Goal: Task Accomplishment & Management: Manage account settings

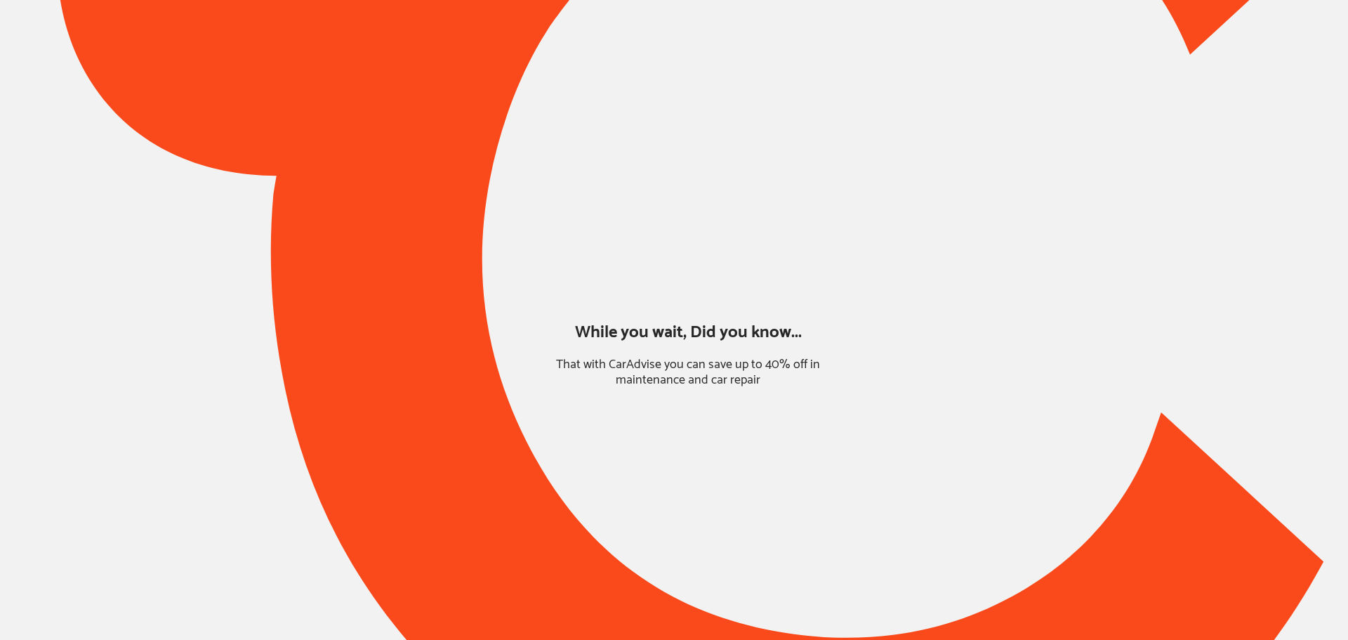
type input "*****"
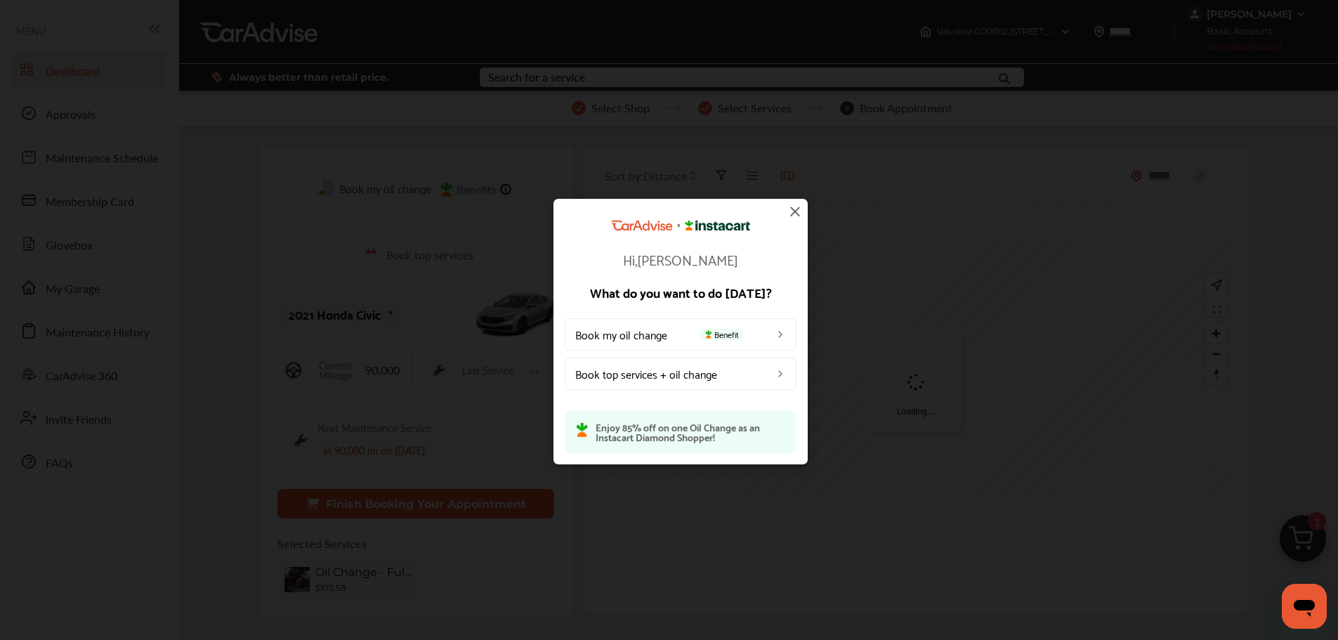
click at [791, 210] on img at bounding box center [794, 211] width 17 height 17
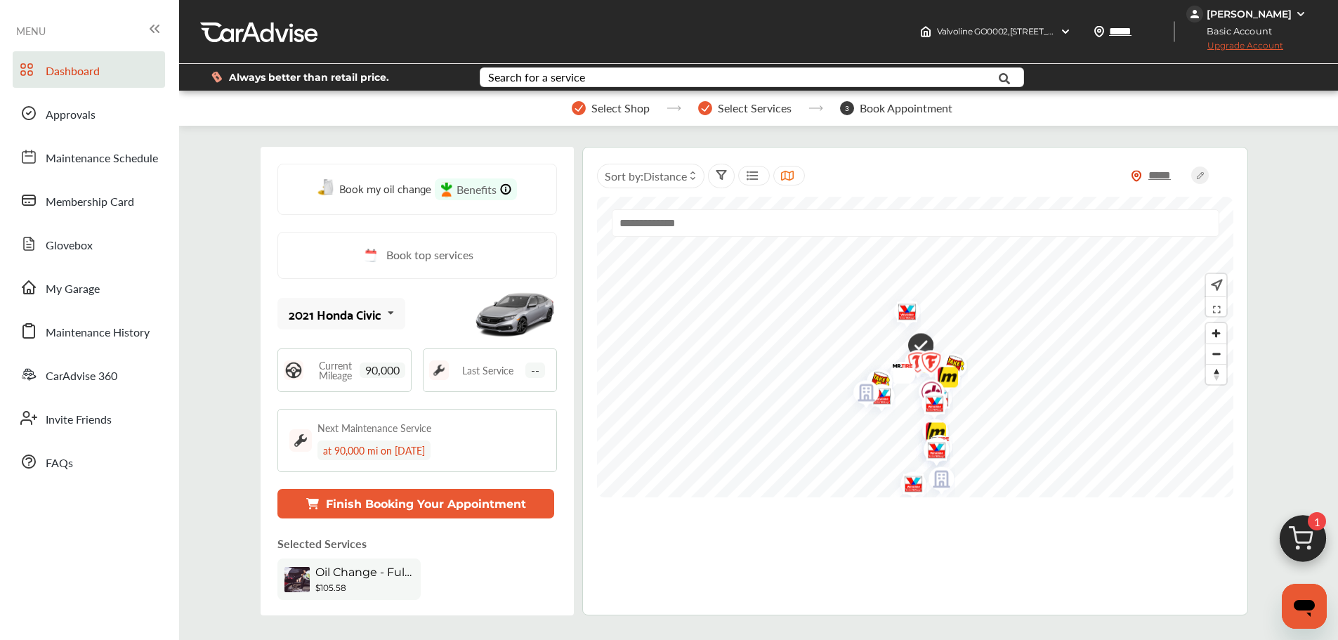
click at [84, 286] on span "My Garage" at bounding box center [73, 289] width 54 height 18
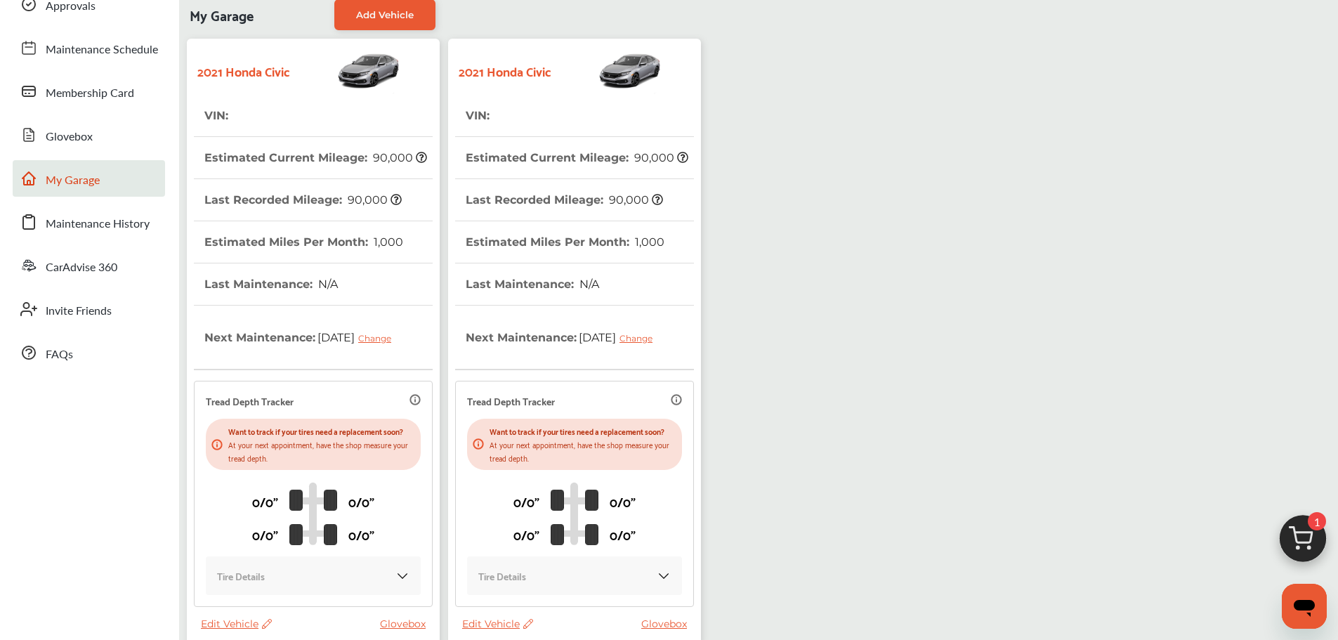
scroll to position [248, 0]
